Goal: Task Accomplishment & Management: Manage account settings

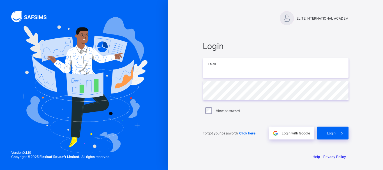
click at [250, 69] on input "email" at bounding box center [275, 68] width 146 height 20
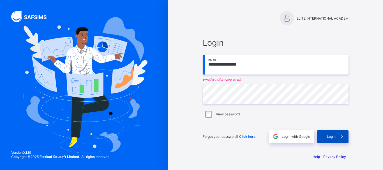
click at [336, 136] on span at bounding box center [341, 136] width 13 height 13
click at [335, 134] on div "Login" at bounding box center [332, 136] width 31 height 13
click at [264, 65] on input "**********" at bounding box center [275, 65] width 146 height 20
type input "*"
type input "**********"
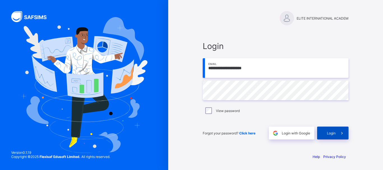
click at [331, 134] on span "Login" at bounding box center [331, 133] width 9 height 4
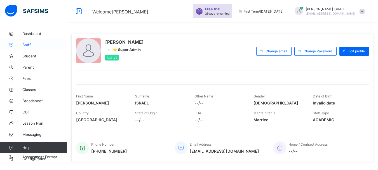
click at [27, 46] on span "Staff" at bounding box center [44, 45] width 45 height 4
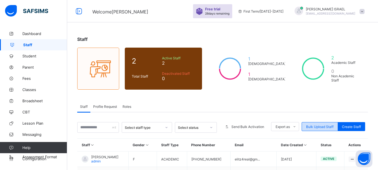
click at [332, 127] on span "Bulk Upload Staff" at bounding box center [319, 127] width 27 height 4
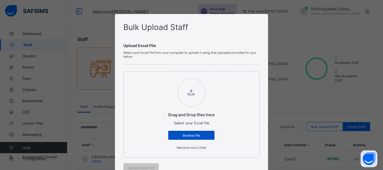
click at [190, 137] on span "Browse file" at bounding box center [191, 135] width 38 height 4
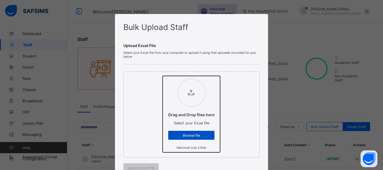
click at [162, 76] on input "Drag and Drop files here Select your Excel file Browse file Maximum size 2.5mb" at bounding box center [162, 76] width 0 height 0
type input "**********"
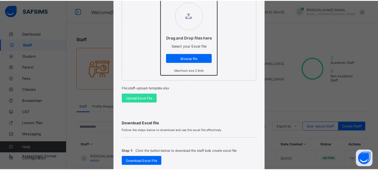
scroll to position [84, 0]
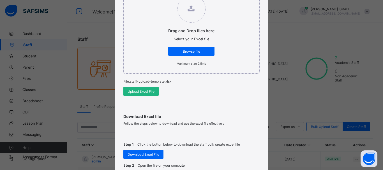
click at [138, 90] on span "Upload Excel File" at bounding box center [140, 91] width 27 height 4
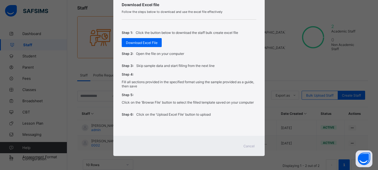
scroll to position [46, 0]
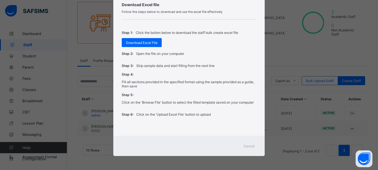
click at [250, 146] on span "Cancel" at bounding box center [249, 146] width 11 height 4
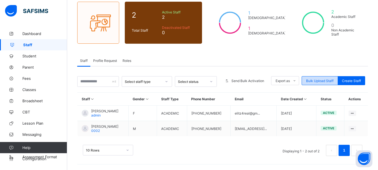
click at [326, 80] on span "Bulk Upload Staff" at bounding box center [319, 81] width 27 height 4
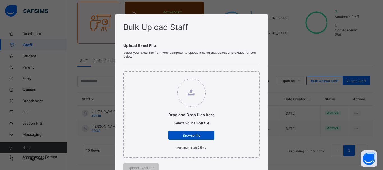
click at [199, 135] on span "Browse file" at bounding box center [191, 135] width 38 height 4
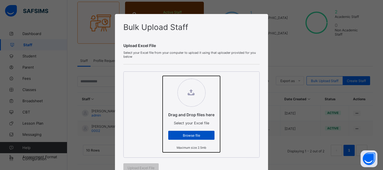
click at [162, 76] on input "Drag and Drop files here Select your Excel file Browse file Maximum size 2.5mb" at bounding box center [162, 76] width 0 height 0
type input "**********"
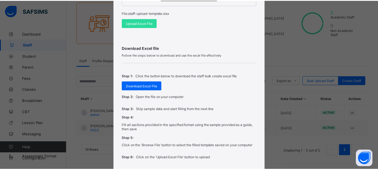
scroll to position [168, 0]
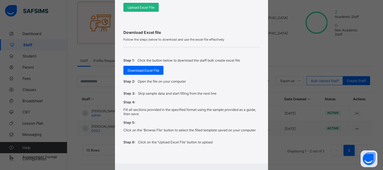
click at [146, 6] on span "Upload Excel File" at bounding box center [140, 7] width 27 height 4
click at [146, 6] on span "Upload Excel File" at bounding box center [139, 7] width 27 height 4
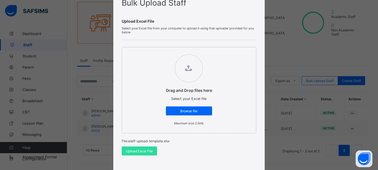
scroll to position [0, 0]
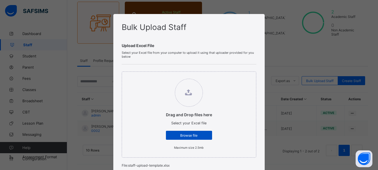
click at [192, 136] on span "Browse file" at bounding box center [189, 135] width 38 height 4
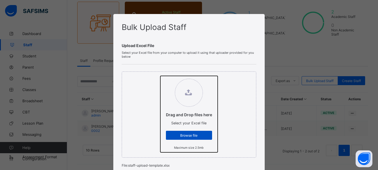
click at [160, 76] on input "Drag and Drop files here Select your Excel file Browse file Maximum size 2.5mb" at bounding box center [160, 76] width 0 height 0
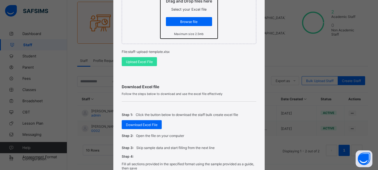
scroll to position [112, 0]
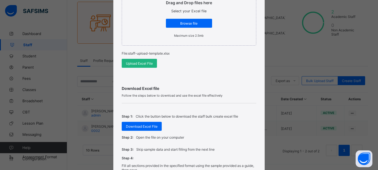
click at [136, 62] on span "Upload Excel File" at bounding box center [139, 63] width 27 height 4
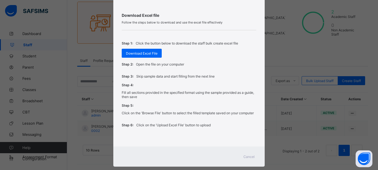
scroll to position [196, 0]
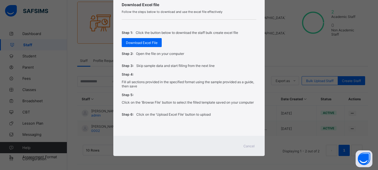
click at [248, 146] on span "Cancel" at bounding box center [249, 146] width 11 height 4
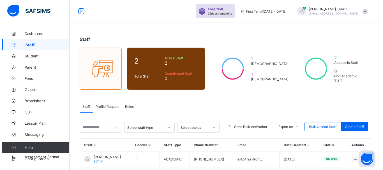
scroll to position [46, 0]
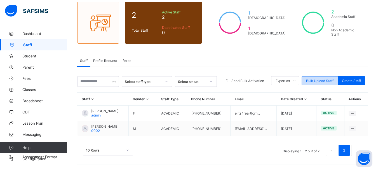
click at [322, 81] on span "Bulk Upload Staff" at bounding box center [319, 81] width 27 height 4
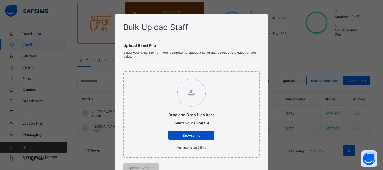
click at [193, 135] on span "Browse file" at bounding box center [191, 135] width 38 height 4
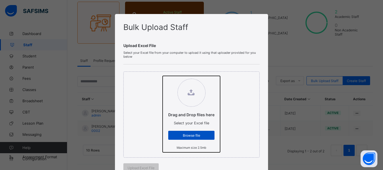
click at [162, 76] on input "Drag and Drop files here Select your Excel file Browse file Maximum size 2.5mb" at bounding box center [162, 76] width 0 height 0
type input "**********"
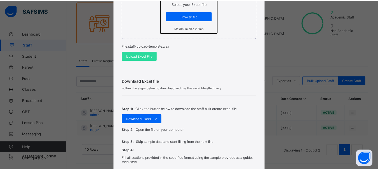
scroll to position [112, 0]
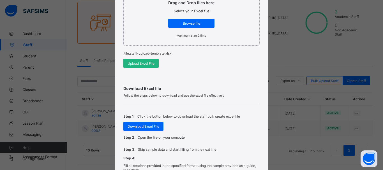
click at [136, 63] on span "Upload Excel File" at bounding box center [140, 63] width 27 height 4
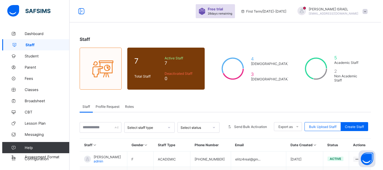
scroll to position [46, 0]
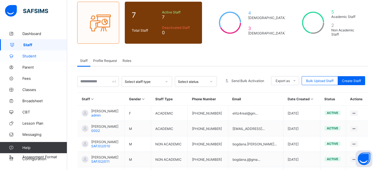
click at [35, 57] on span "Student" at bounding box center [44, 56] width 45 height 4
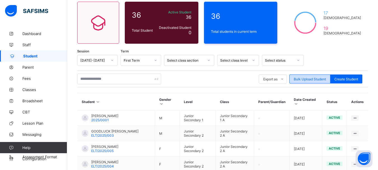
click at [317, 79] on span "Bulk Upload Student" at bounding box center [310, 79] width 32 height 4
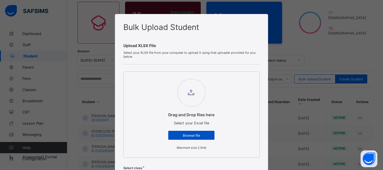
click at [188, 135] on span "Browse file" at bounding box center [191, 135] width 38 height 4
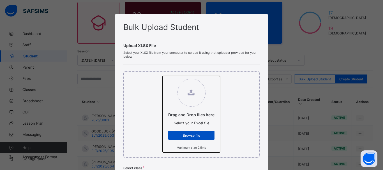
click at [162, 76] on input "Drag and Drop files here Select your Excel file Browse file Maximum size 2.5mb" at bounding box center [162, 76] width 0 height 0
type input "**********"
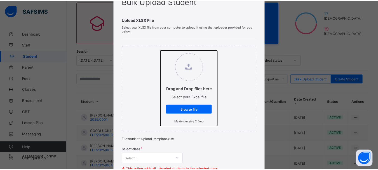
scroll to position [84, 0]
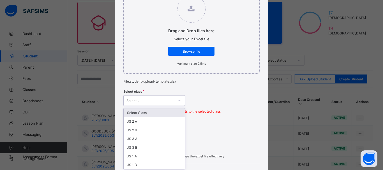
click at [178, 100] on icon at bounding box center [179, 101] width 3 height 6
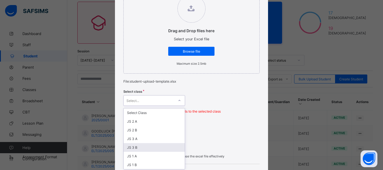
click at [139, 148] on div "JS 3 B" at bounding box center [154, 147] width 61 height 9
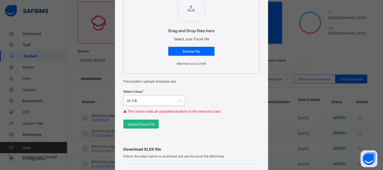
click at [141, 124] on span "Upload Excel File" at bounding box center [140, 124] width 27 height 4
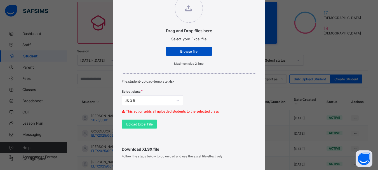
click at [196, 52] on span "Browse file" at bounding box center [189, 51] width 38 height 4
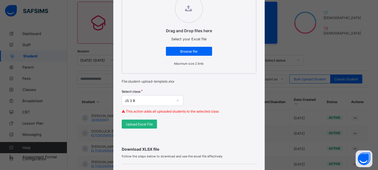
click at [144, 125] on span "Upload Excel File" at bounding box center [139, 124] width 27 height 4
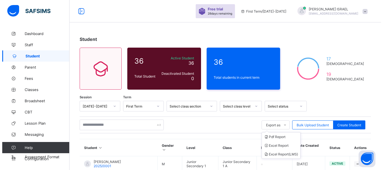
scroll to position [46, 0]
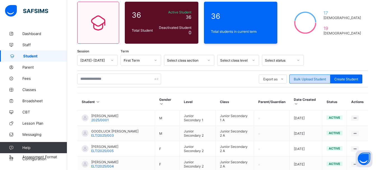
click at [322, 78] on span "Bulk Upload Student" at bounding box center [310, 79] width 32 height 4
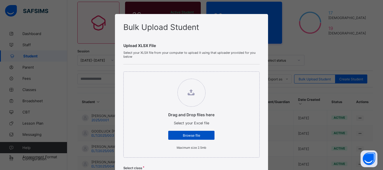
click at [187, 136] on span "Browse file" at bounding box center [191, 135] width 38 height 4
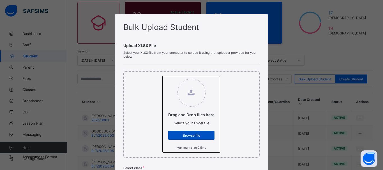
click at [162, 76] on input "Drag and Drop files here Select your Excel file Browse file Maximum size 2.5mb" at bounding box center [162, 76] width 0 height 0
type input "**********"
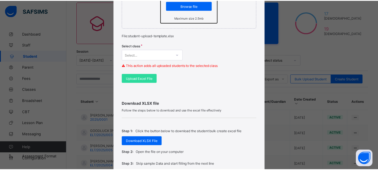
scroll to position [140, 0]
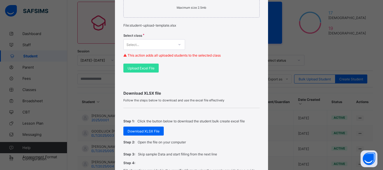
click at [174, 43] on div at bounding box center [179, 44] width 10 height 9
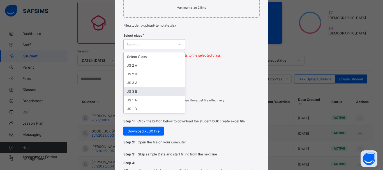
click at [134, 92] on div "JS 3 B" at bounding box center [154, 91] width 61 height 9
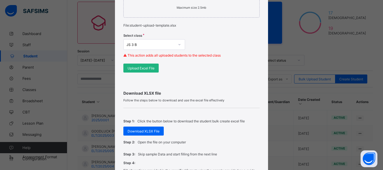
click at [141, 67] on span "Upload Excel File" at bounding box center [140, 68] width 27 height 4
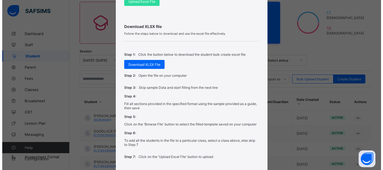
scroll to position [249, 0]
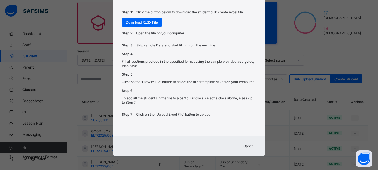
click at [252, 145] on span "Cancel" at bounding box center [249, 146] width 11 height 4
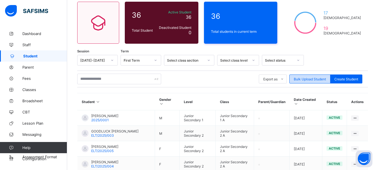
click at [325, 80] on span "Bulk Upload Student" at bounding box center [310, 79] width 32 height 4
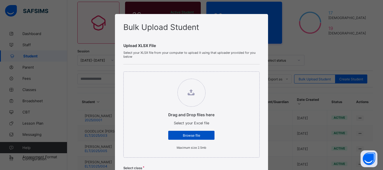
click at [189, 134] on span "Browse file" at bounding box center [191, 135] width 38 height 4
click at [162, 76] on input "Drag and Drop files here Select your Excel file Browse file Maximum size 2.5mb" at bounding box center [162, 76] width 0 height 0
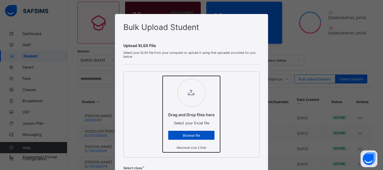
type input "**********"
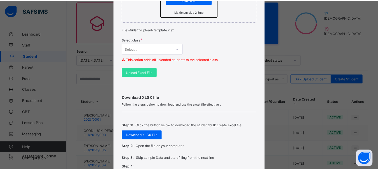
scroll to position [168, 0]
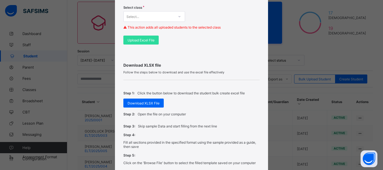
click at [139, 14] on div "Select..." at bounding box center [149, 17] width 50 height 8
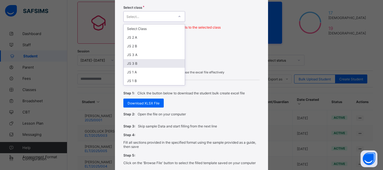
click at [140, 66] on div "JS 3 B" at bounding box center [154, 63] width 61 height 9
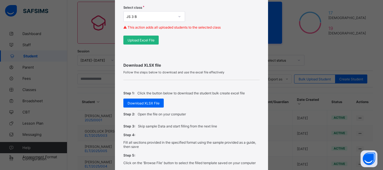
click at [135, 39] on span "Upload Excel File" at bounding box center [140, 40] width 27 height 4
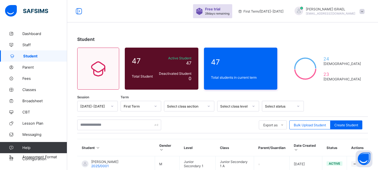
scroll to position [46, 0]
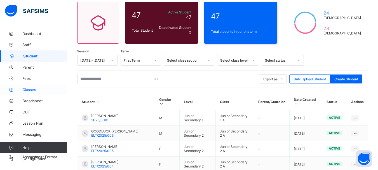
click at [27, 90] on span "Classes" at bounding box center [44, 89] width 45 height 4
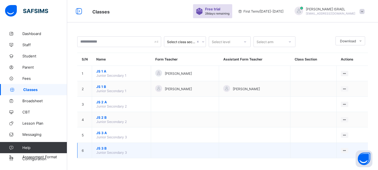
click at [209, 151] on td at bounding box center [185, 150] width 68 height 15
click at [349, 156] on ul "View Class Assign form Teacher" at bounding box center [325, 166] width 45 height 21
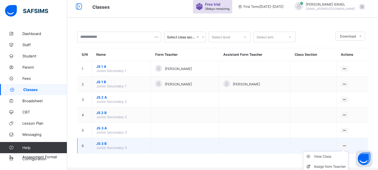
scroll to position [7, 0]
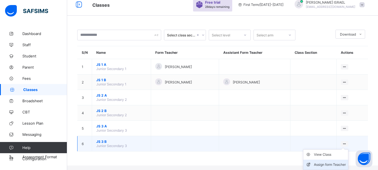
click at [338, 164] on div "Assign form Teacher" at bounding box center [330, 165] width 32 height 6
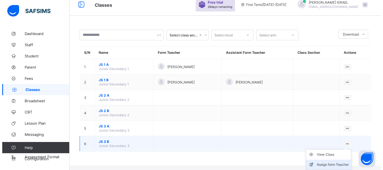
scroll to position [2, 0]
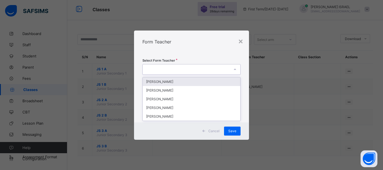
click at [235, 69] on icon at bounding box center [234, 70] width 3 height 6
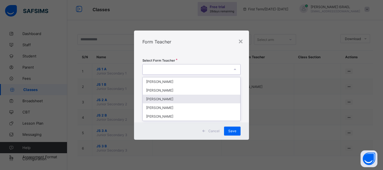
click at [194, 97] on div "[PERSON_NAME]" at bounding box center [191, 99] width 97 height 9
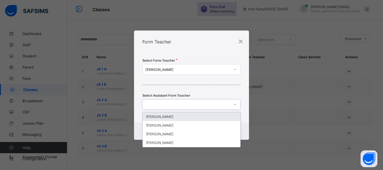
click at [236, 104] on icon at bounding box center [234, 105] width 3 height 6
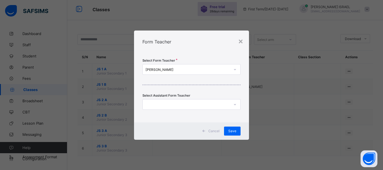
click at [237, 90] on div "Select Form Teacher [PERSON_NAME] Select Assistant Form Teacher" at bounding box center [191, 87] width 115 height 69
click at [236, 133] on div "Save" at bounding box center [232, 131] width 17 height 9
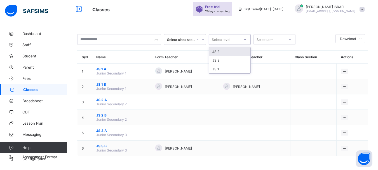
click at [245, 40] on icon at bounding box center [245, 39] width 2 height 1
click at [226, 60] on div "JS 3" at bounding box center [229, 60] width 41 height 9
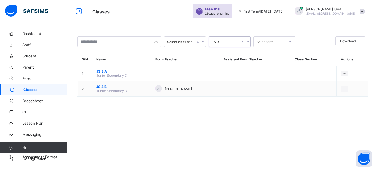
scroll to position [0, 0]
click at [203, 41] on icon at bounding box center [203, 42] width 3 height 6
click at [203, 41] on icon at bounding box center [203, 41] width 2 height 1
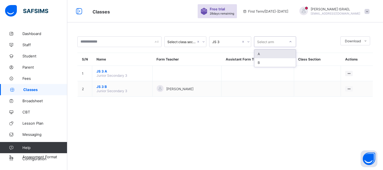
click at [289, 42] on icon at bounding box center [289, 42] width 3 height 6
click at [272, 62] on div "B" at bounding box center [274, 62] width 41 height 9
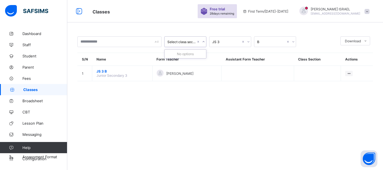
click at [203, 40] on icon at bounding box center [203, 42] width 3 height 6
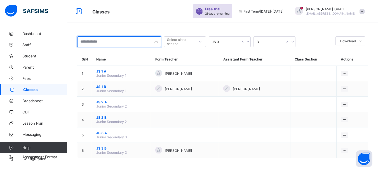
click at [131, 42] on input "text" at bounding box center [119, 41] width 84 height 11
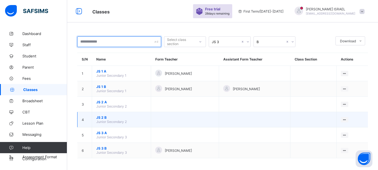
scroll to position [2, 0]
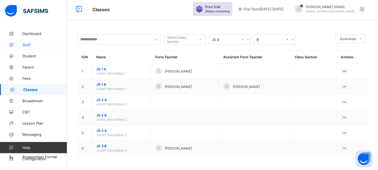
click at [32, 46] on span "Staff" at bounding box center [44, 45] width 45 height 4
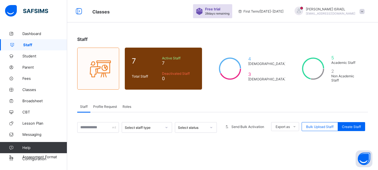
click at [105, 107] on span "Profile Request" at bounding box center [105, 106] width 24 height 4
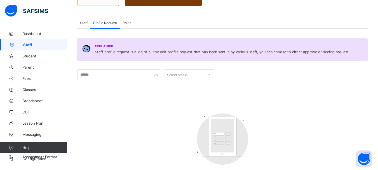
scroll to position [83, 0]
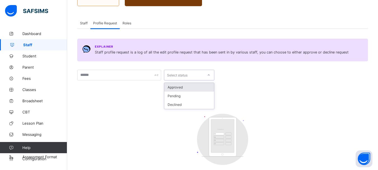
click at [209, 75] on icon at bounding box center [208, 75] width 3 height 6
click at [180, 95] on div "Pending" at bounding box center [189, 96] width 50 height 9
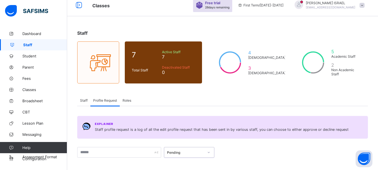
scroll to position [0, 0]
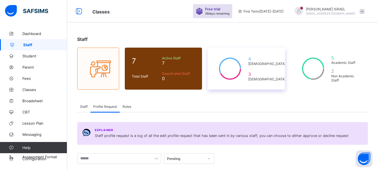
click at [238, 71] on icon at bounding box center [230, 69] width 31 height 28
click at [126, 106] on span "Roles" at bounding box center [127, 106] width 9 height 4
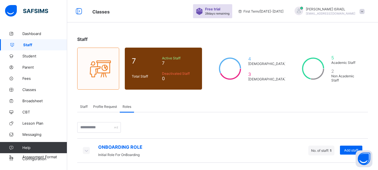
scroll to position [1, 0]
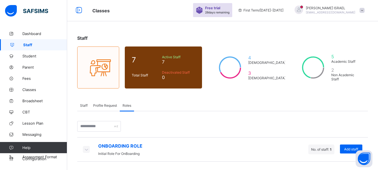
click at [87, 149] on icon at bounding box center [86, 149] width 6 height 6
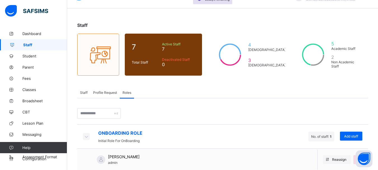
scroll to position [23, 0]
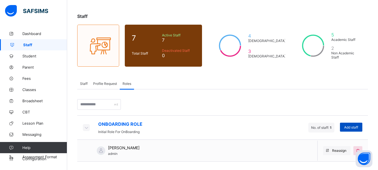
click at [356, 125] on span "Add staff" at bounding box center [351, 127] width 14 height 4
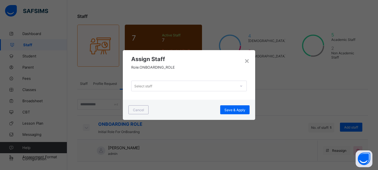
click at [242, 87] on icon at bounding box center [241, 86] width 3 height 6
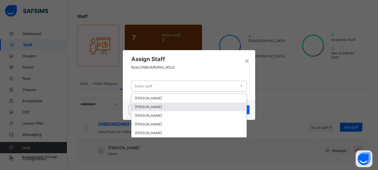
click at [199, 105] on div "[PERSON_NAME]" at bounding box center [189, 106] width 115 height 9
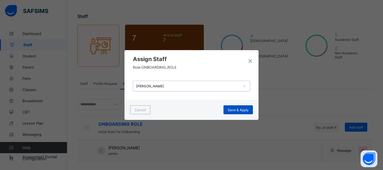
click at [242, 111] on span "Save & Apply" at bounding box center [237, 110] width 21 height 4
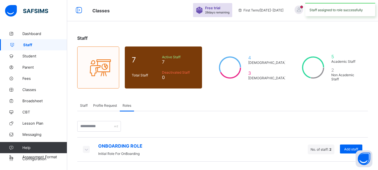
scroll to position [1, 0]
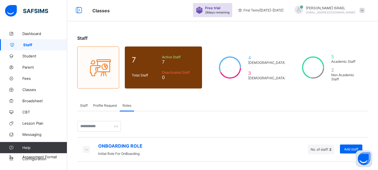
click at [85, 150] on icon at bounding box center [86, 149] width 6 height 6
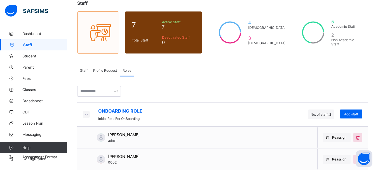
scroll to position [45, 0]
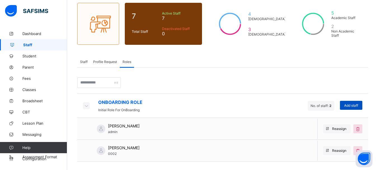
click at [353, 106] on span "Add staff" at bounding box center [351, 105] width 14 height 4
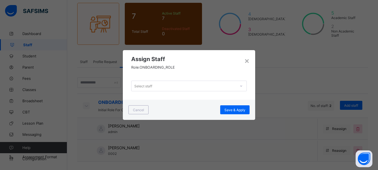
click at [243, 85] on icon at bounding box center [241, 86] width 3 height 6
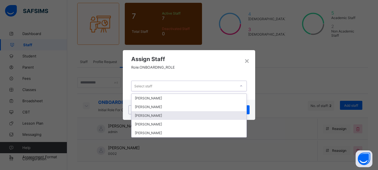
click at [201, 116] on div "[PERSON_NAME]" at bounding box center [189, 115] width 115 height 9
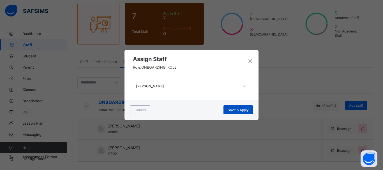
click at [230, 111] on span "Save & Apply" at bounding box center [237, 110] width 21 height 4
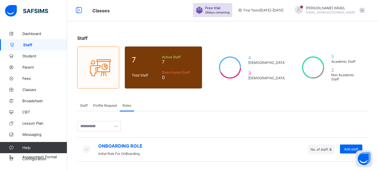
scroll to position [1, 0]
click at [87, 149] on icon at bounding box center [86, 149] width 6 height 6
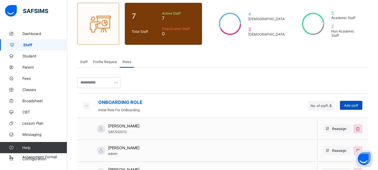
click at [355, 104] on span "Add staff" at bounding box center [351, 105] width 14 height 4
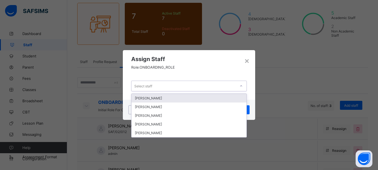
click at [243, 85] on icon at bounding box center [241, 86] width 3 height 6
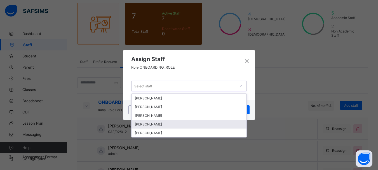
click at [177, 124] on div "[PERSON_NAME]" at bounding box center [189, 124] width 115 height 9
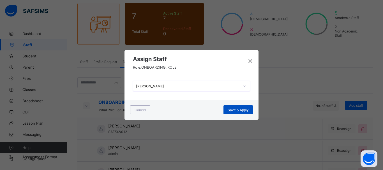
click at [234, 111] on span "Save & Apply" at bounding box center [237, 110] width 21 height 4
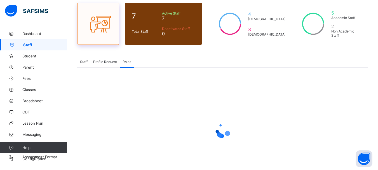
scroll to position [1, 0]
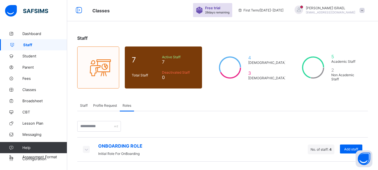
click at [105, 104] on span "Profile Request" at bounding box center [105, 105] width 24 height 4
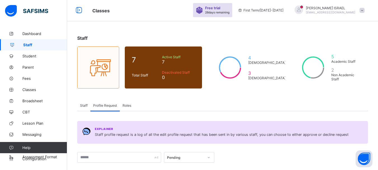
scroll to position [45, 0]
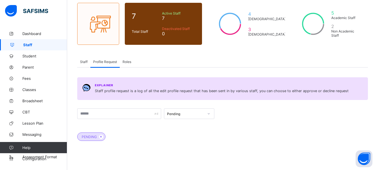
click at [211, 113] on div at bounding box center [209, 113] width 10 height 9
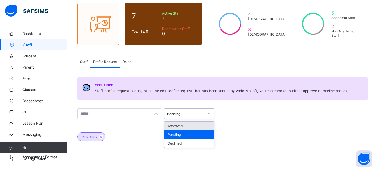
click at [190, 125] on div "Approved" at bounding box center [189, 126] width 50 height 9
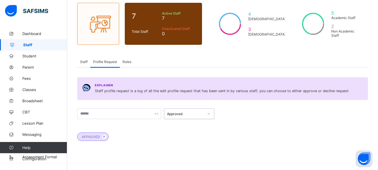
click at [208, 114] on icon at bounding box center [208, 114] width 3 height 6
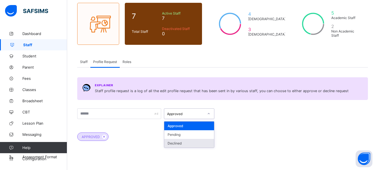
click at [183, 142] on div "Declined" at bounding box center [189, 143] width 50 height 9
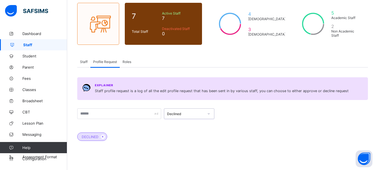
click at [208, 114] on icon at bounding box center [208, 114] width 3 height 6
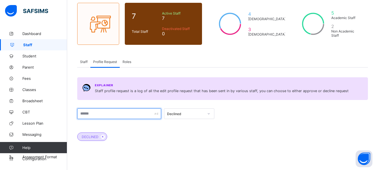
click at [113, 114] on input "text" at bounding box center [119, 113] width 84 height 11
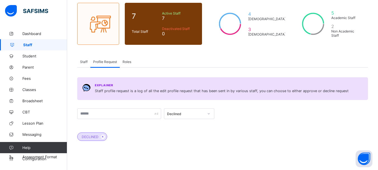
click at [85, 61] on span "Staff" at bounding box center [84, 62] width 8 height 4
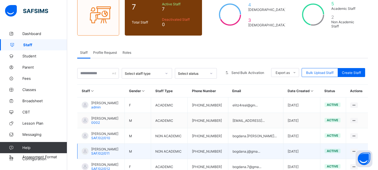
scroll to position [95, 0]
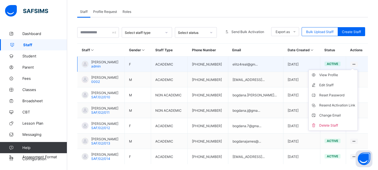
click at [358, 70] on ul "View Profile Edit Staff Reset Password Resend Activation Link Change Email Dele…" at bounding box center [334, 100] width 50 height 61
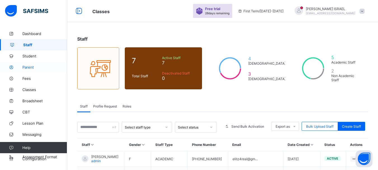
scroll to position [0, 0]
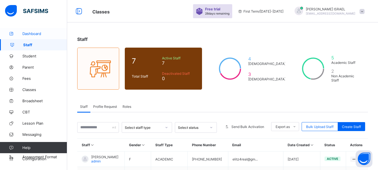
click at [31, 34] on span "Dashboard" at bounding box center [44, 33] width 45 height 4
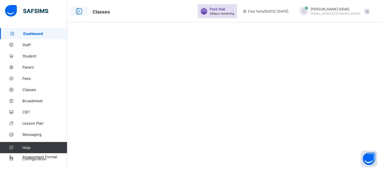
click at [79, 11] on icon at bounding box center [79, 11] width 10 height 8
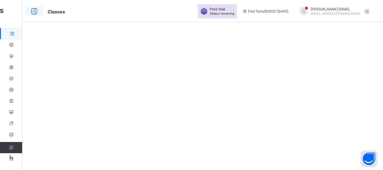
click at [33, 11] on icon at bounding box center [34, 11] width 10 height 8
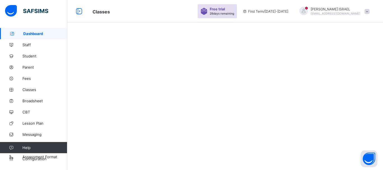
click at [31, 33] on span "Dashboard" at bounding box center [45, 33] width 44 height 4
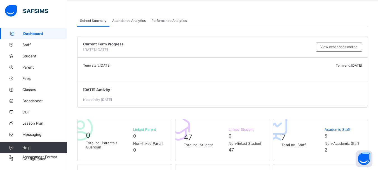
scroll to position [84, 0]
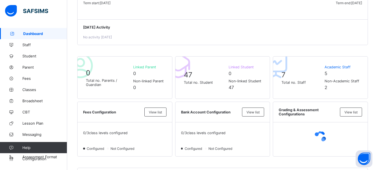
click at [237, 68] on span "Linked Student" at bounding box center [245, 67] width 33 height 4
click at [145, 67] on span "Linked Parent" at bounding box center [148, 67] width 31 height 4
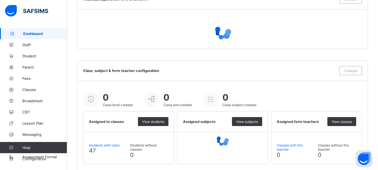
scroll to position [423, 0]
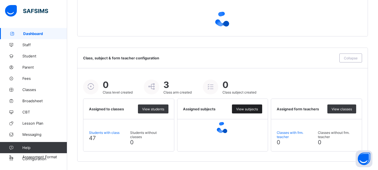
click at [247, 106] on div "View subjects" at bounding box center [247, 108] width 30 height 9
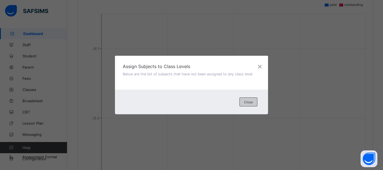
click at [248, 103] on span "Close" at bounding box center [248, 102] width 9 height 4
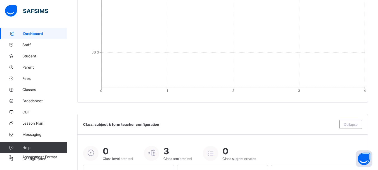
scroll to position [625, 0]
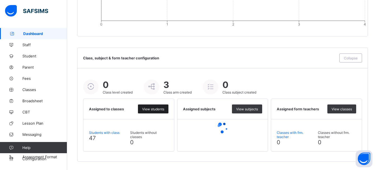
click at [149, 111] on span "View students" at bounding box center [153, 109] width 22 height 4
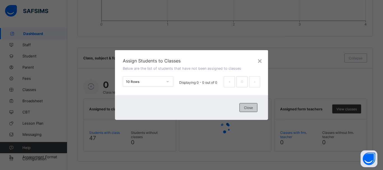
click at [248, 109] on span "Close" at bounding box center [248, 108] width 9 height 4
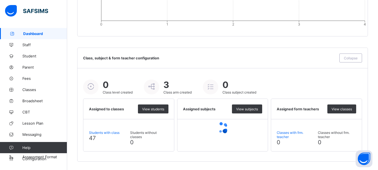
click at [143, 137] on span "Students without classes" at bounding box center [149, 135] width 38 height 8
click at [245, 109] on span "View subjects" at bounding box center [247, 109] width 22 height 4
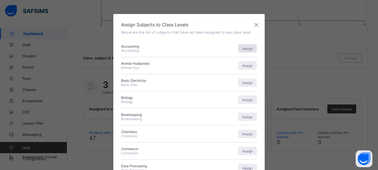
click at [251, 48] on span "Assign" at bounding box center [248, 48] width 10 height 4
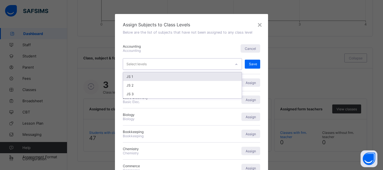
click at [236, 65] on icon at bounding box center [235, 65] width 3 height 6
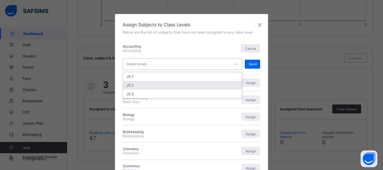
click at [192, 86] on div "JS 2" at bounding box center [182, 85] width 118 height 9
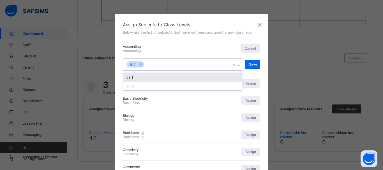
click at [133, 80] on div "JS 1" at bounding box center [182, 77] width 118 height 9
click at [135, 78] on div "JS 3" at bounding box center [182, 77] width 118 height 9
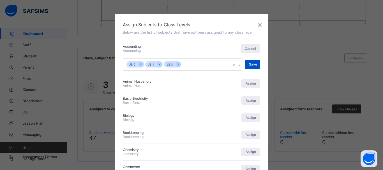
click at [252, 63] on span "Save" at bounding box center [253, 64] width 8 height 4
click at [250, 83] on span "Assign" at bounding box center [250, 83] width 10 height 4
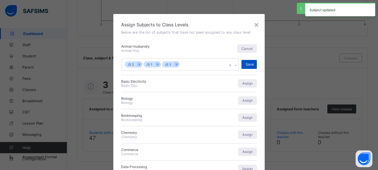
click at [248, 65] on span "Save" at bounding box center [250, 64] width 8 height 4
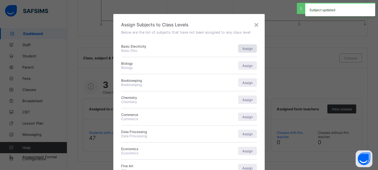
click at [248, 84] on span "Assign" at bounding box center [248, 83] width 10 height 4
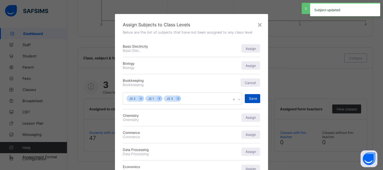
click at [253, 101] on div "Save" at bounding box center [251, 98] width 15 height 9
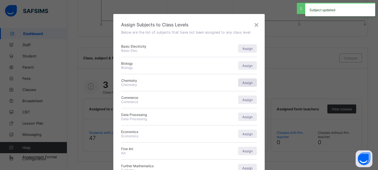
click at [247, 83] on span "Assign" at bounding box center [248, 83] width 10 height 4
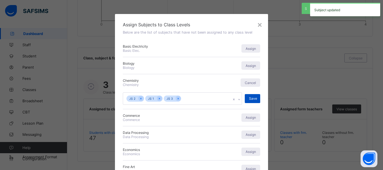
click at [251, 97] on span "Save" at bounding box center [253, 98] width 8 height 4
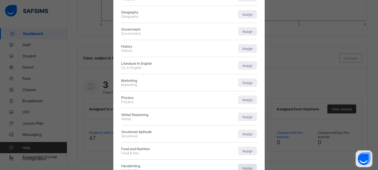
scroll to position [0, 0]
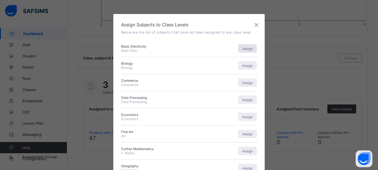
click at [248, 49] on span "Assign" at bounding box center [248, 48] width 10 height 4
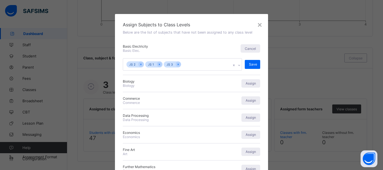
drag, startPoint x: 255, startPoint y: 65, endPoint x: 255, endPoint y: 69, distance: 4.2
click at [255, 69] on div "Save" at bounding box center [251, 64] width 15 height 9
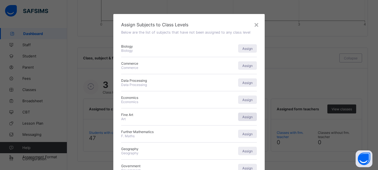
click at [246, 117] on span "Assign" at bounding box center [248, 117] width 10 height 4
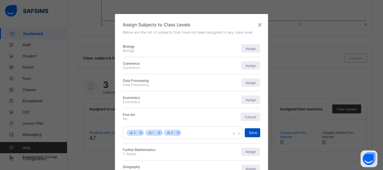
click at [250, 132] on span "Save" at bounding box center [253, 133] width 8 height 4
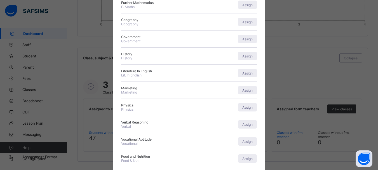
scroll to position [140, 0]
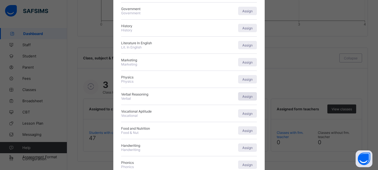
click at [247, 95] on span "Assign" at bounding box center [248, 96] width 10 height 4
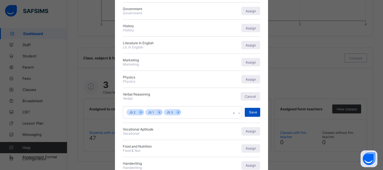
click at [253, 112] on span "Save" at bounding box center [253, 112] width 8 height 4
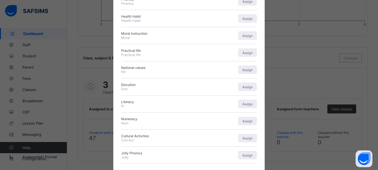
scroll to position [308, 0]
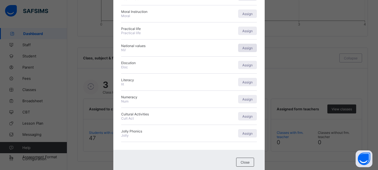
click at [247, 50] on span "Assign" at bounding box center [248, 48] width 10 height 4
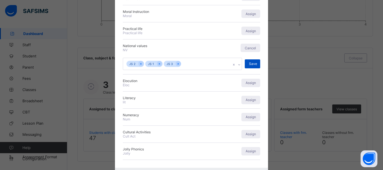
click at [252, 60] on div "Save" at bounding box center [251, 63] width 15 height 9
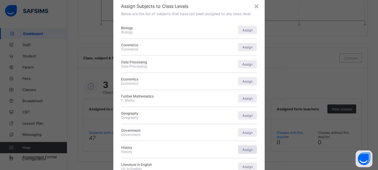
scroll to position [0, 0]
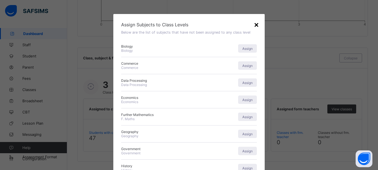
click at [255, 25] on div "×" at bounding box center [256, 25] width 5 height 10
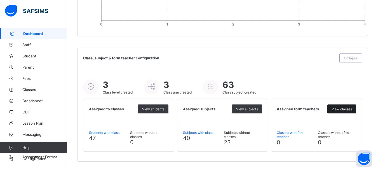
click at [346, 108] on span "View classes" at bounding box center [342, 109] width 20 height 4
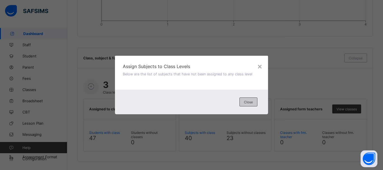
click at [251, 101] on span "Close" at bounding box center [248, 102] width 9 height 4
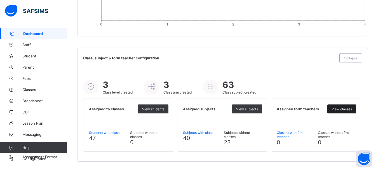
click at [340, 109] on span "View classes" at bounding box center [342, 109] width 20 height 4
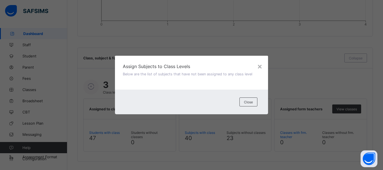
click at [285, 134] on div "× Assign Subjects to Class Levels Below are the list of subjects that have not …" at bounding box center [191, 85] width 383 height 170
click at [292, 106] on div "× Assign Subjects to Class Levels Below are the list of subjects that have not …" at bounding box center [191, 85] width 383 height 170
click at [222, 141] on div "× Assign Subjects to Class Levels Below are the list of subjects that have not …" at bounding box center [191, 85] width 383 height 170
click at [258, 67] on div "×" at bounding box center [259, 66] width 5 height 10
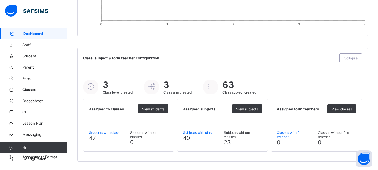
click at [286, 136] on span "Classes with frm. teacher" at bounding box center [296, 135] width 38 height 8
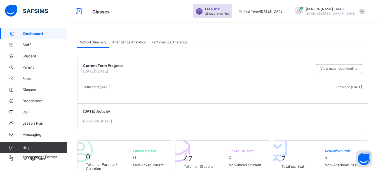
click at [283, 13] on div "First Term / [DATE]-[DATE]" at bounding box center [260, 11] width 51 height 22
click at [283, 12] on span "First Term / [DATE]-[DATE]" at bounding box center [261, 11] width 46 height 4
click at [20, 45] on icon at bounding box center [11, 45] width 22 height 4
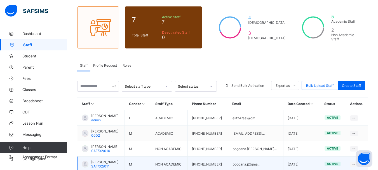
scroll to position [39, 0]
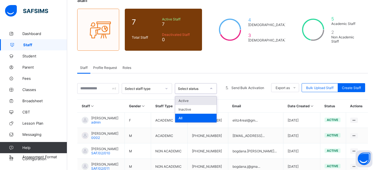
click at [213, 88] on icon at bounding box center [211, 89] width 3 height 6
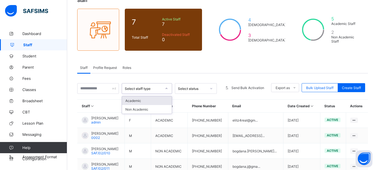
click at [171, 89] on div at bounding box center [167, 88] width 10 height 9
click at [170, 90] on div at bounding box center [167, 88] width 10 height 9
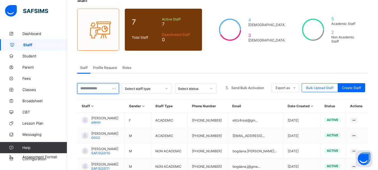
click at [111, 88] on input "text" at bounding box center [98, 88] width 42 height 11
click at [113, 88] on input "text" at bounding box center [98, 88] width 42 height 11
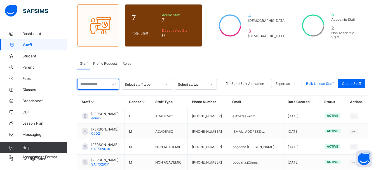
scroll to position [0, 0]
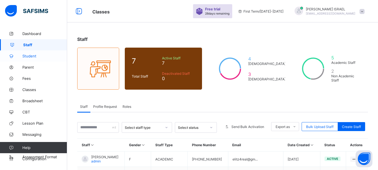
click at [34, 55] on span "Student" at bounding box center [44, 56] width 45 height 4
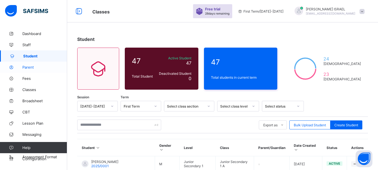
click at [29, 68] on span "Parent" at bounding box center [44, 67] width 45 height 4
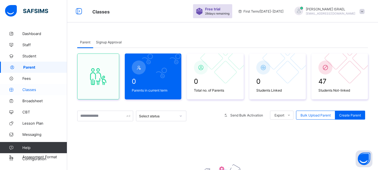
click at [30, 89] on span "Classes" at bounding box center [44, 89] width 45 height 4
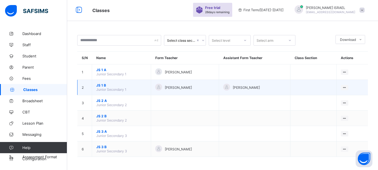
scroll to position [2, 0]
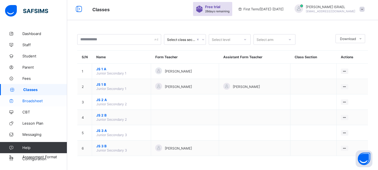
click at [27, 101] on span "Broadsheet" at bounding box center [44, 101] width 45 height 4
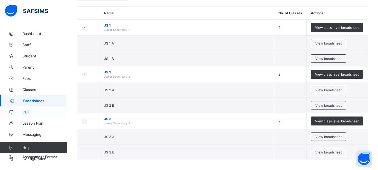
scroll to position [50, 0]
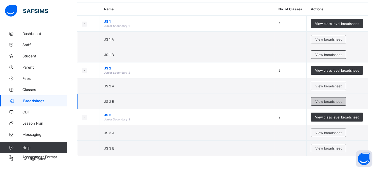
click at [332, 101] on span "View broadsheet" at bounding box center [329, 101] width 26 height 4
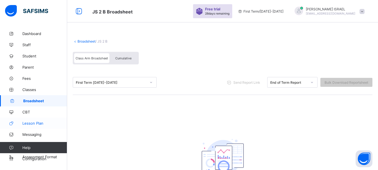
click at [31, 122] on span "Lesson Plan" at bounding box center [44, 123] width 45 height 4
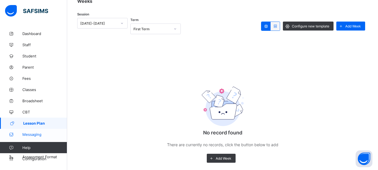
scroll to position [71, 0]
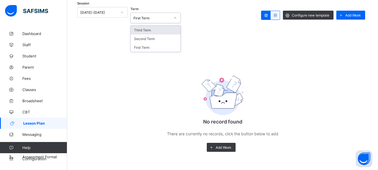
click at [175, 17] on icon at bounding box center [175, 17] width 2 height 1
click at [175, 18] on icon at bounding box center [175, 17] width 2 height 1
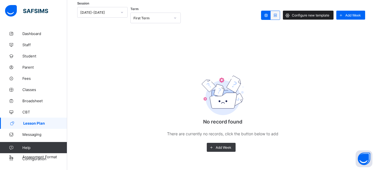
click at [305, 15] on span "Configure new template" at bounding box center [311, 15] width 38 height 4
